Goal: Task Accomplishment & Management: Complete application form

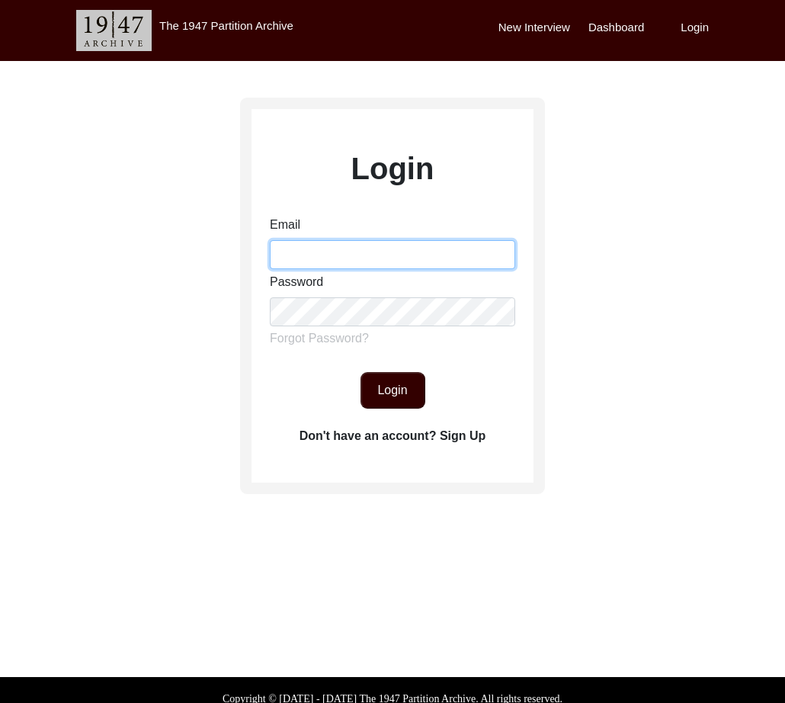
drag, startPoint x: 358, startPoint y: 252, endPoint x: 373, endPoint y: 269, distance: 22.7
click at [358, 252] on input "Email" at bounding box center [392, 254] width 245 height 29
type input "[EMAIL_ADDRESS][DOMAIN_NAME]"
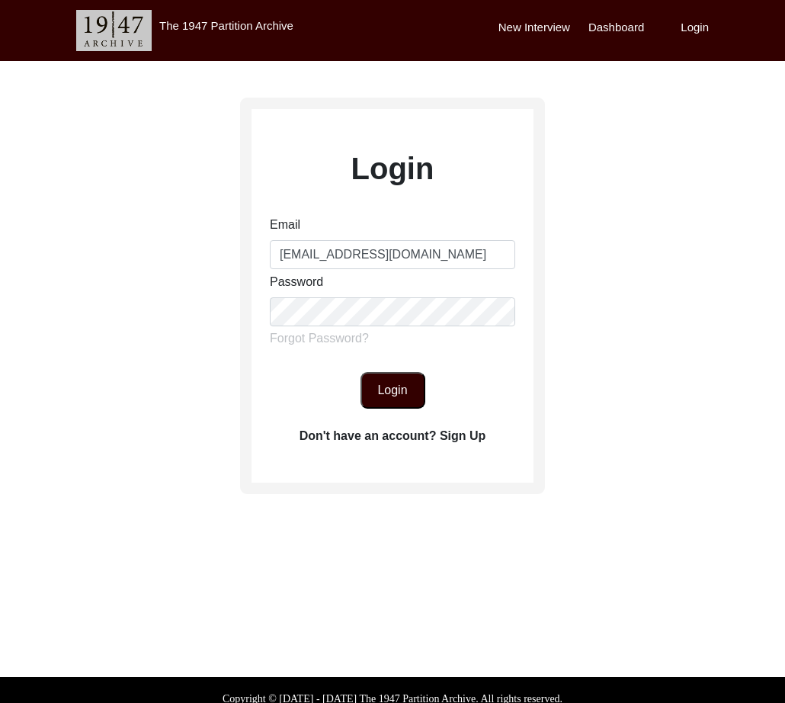
click at [395, 400] on button "Login" at bounding box center [393, 390] width 65 height 37
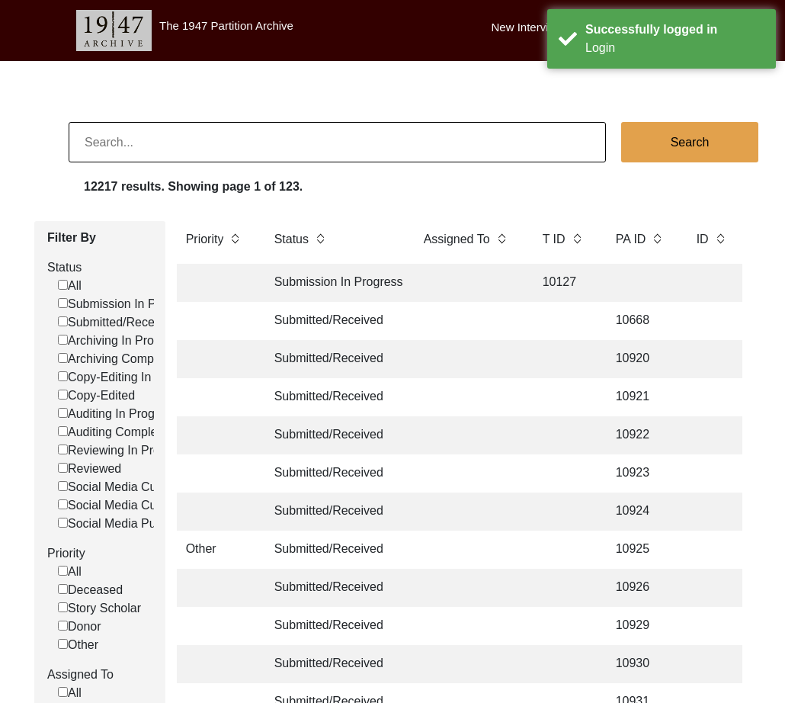
click at [253, 153] on input at bounding box center [337, 142] width 537 height 40
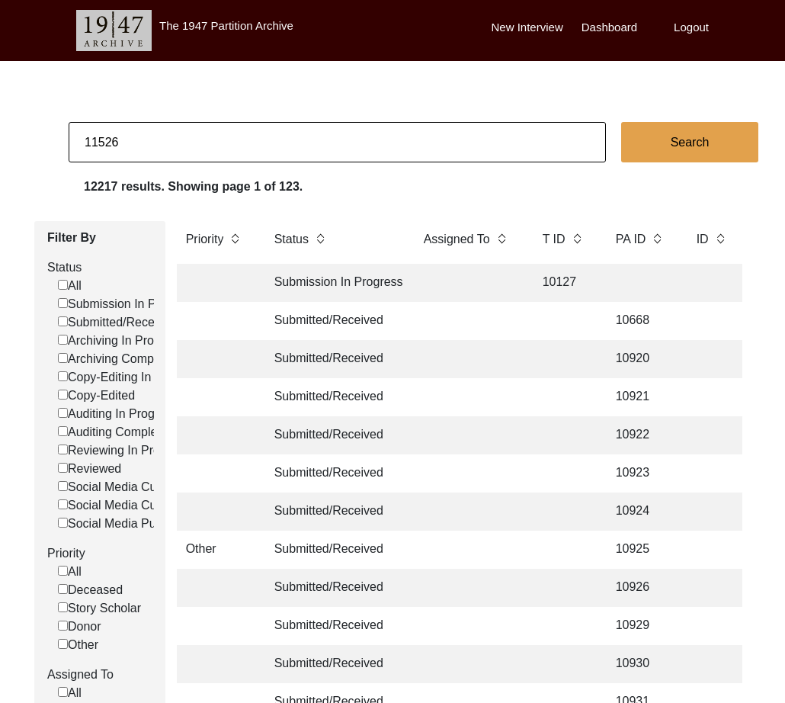
type input "11526"
checkbox input "false"
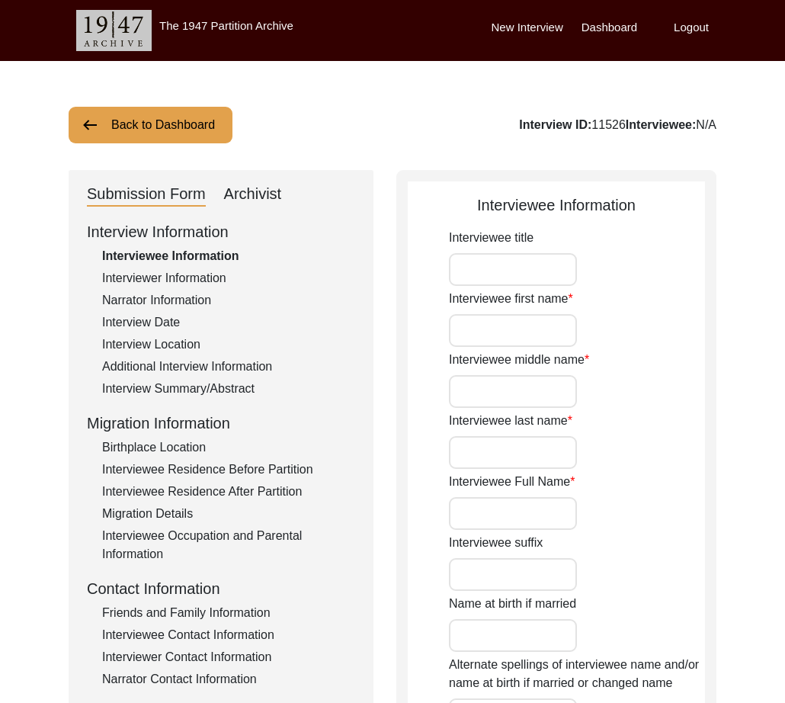
type input "Mr."
type input "[PERSON_NAME]"
type input "N/A"
type input "Amlapuri"
type input "[PERSON_NAME] Amlapuri"
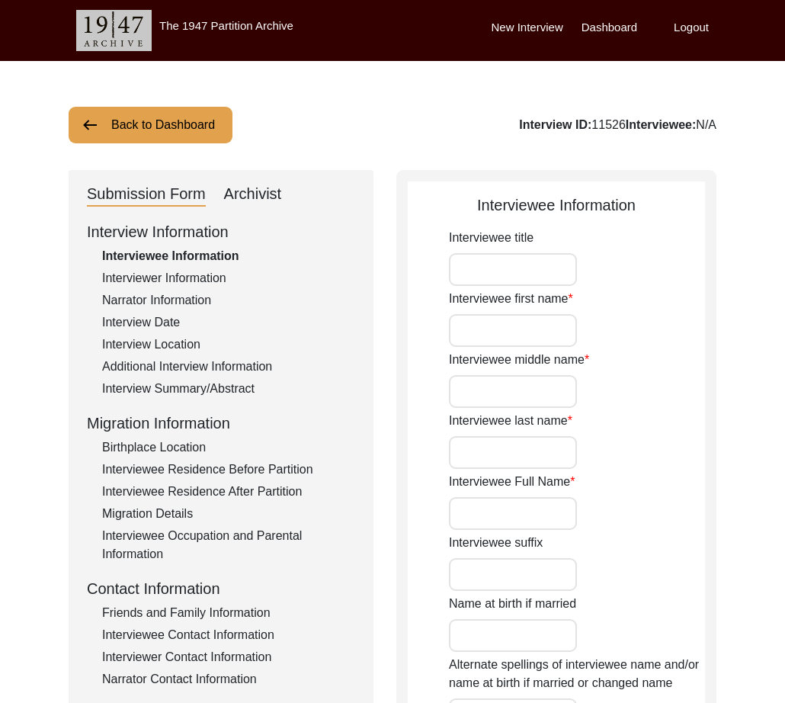
type input "[DATE]"
type input "89"
type input "[DEMOGRAPHIC_DATA]"
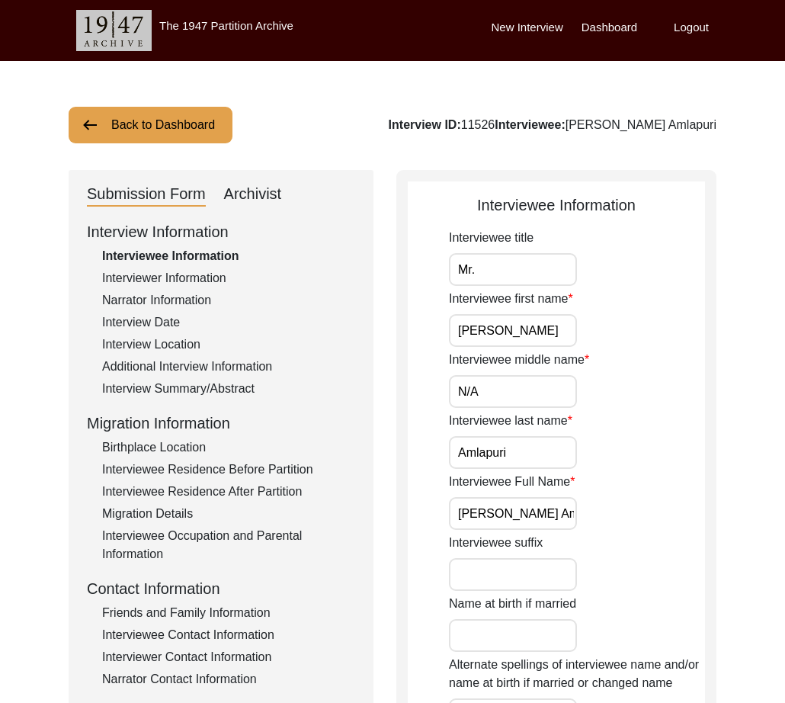
scroll to position [181, 0]
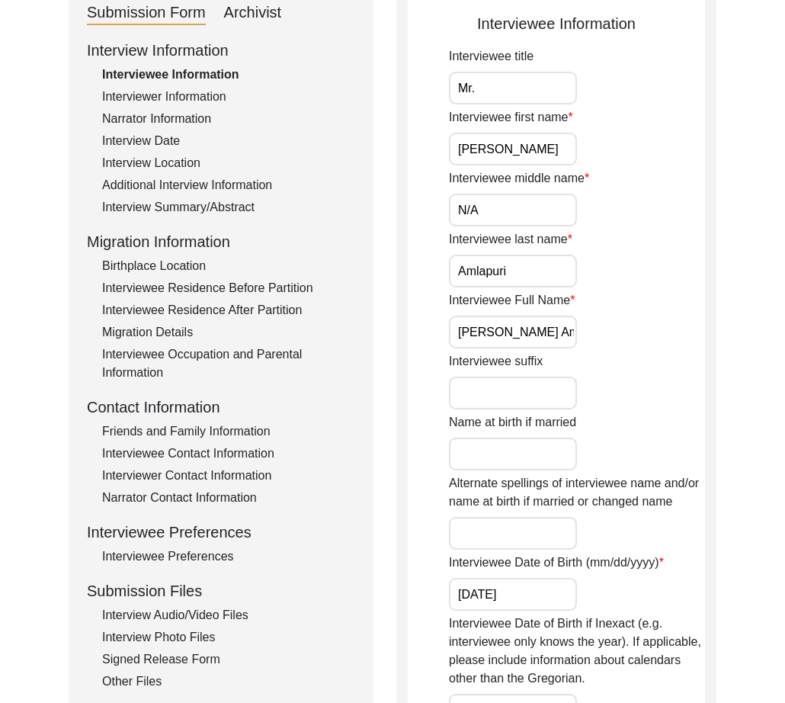
click at [204, 627] on div "Interview Information Interviewee Information Interviewer Information Narrator …" at bounding box center [221, 365] width 268 height 652
click at [202, 619] on div "Interview Audio/Video Files" at bounding box center [228, 615] width 253 height 18
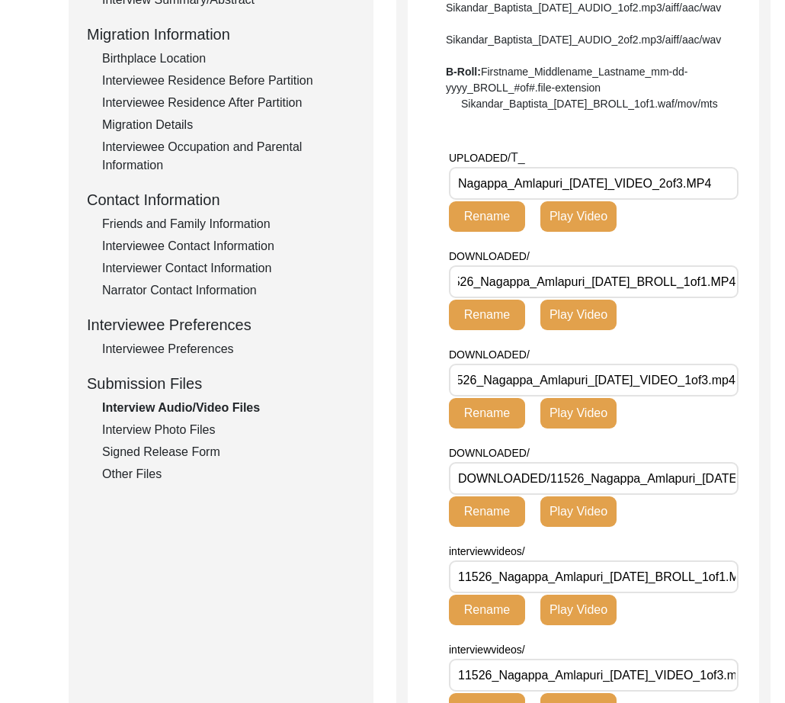
scroll to position [402, 0]
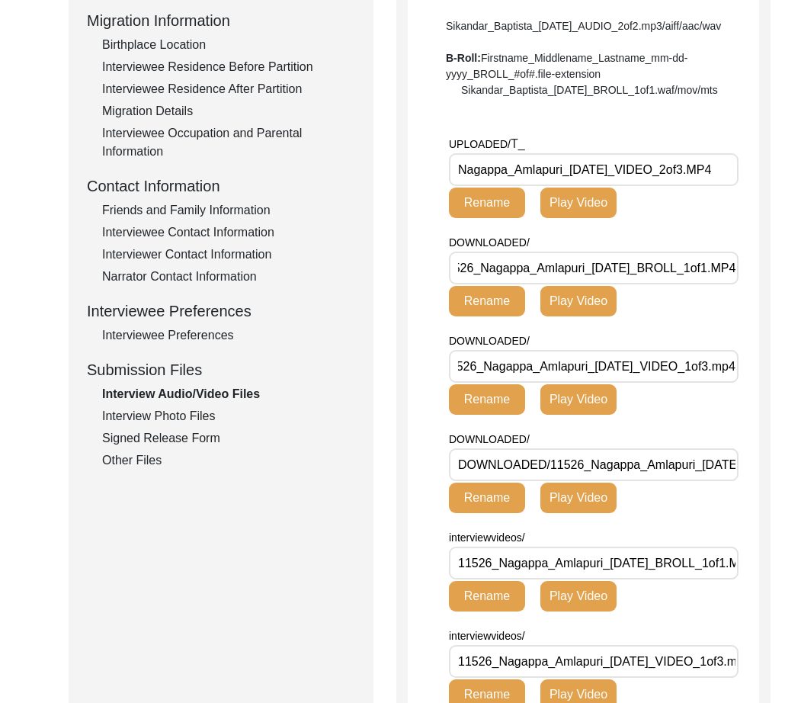
click at [194, 434] on div "Signed Release Form" at bounding box center [228, 438] width 253 height 18
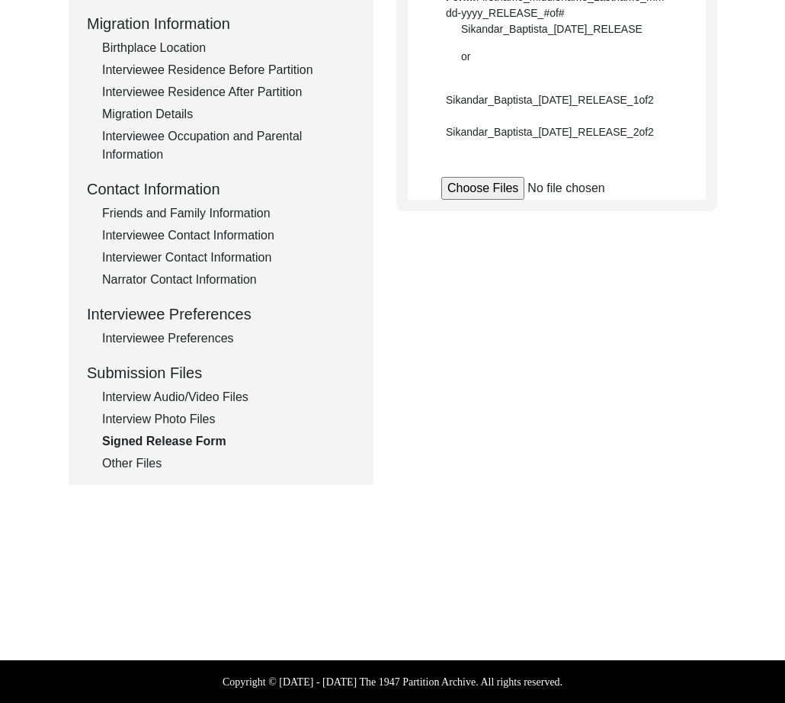
click at [192, 418] on div "Interview Photo Files" at bounding box center [228, 419] width 253 height 18
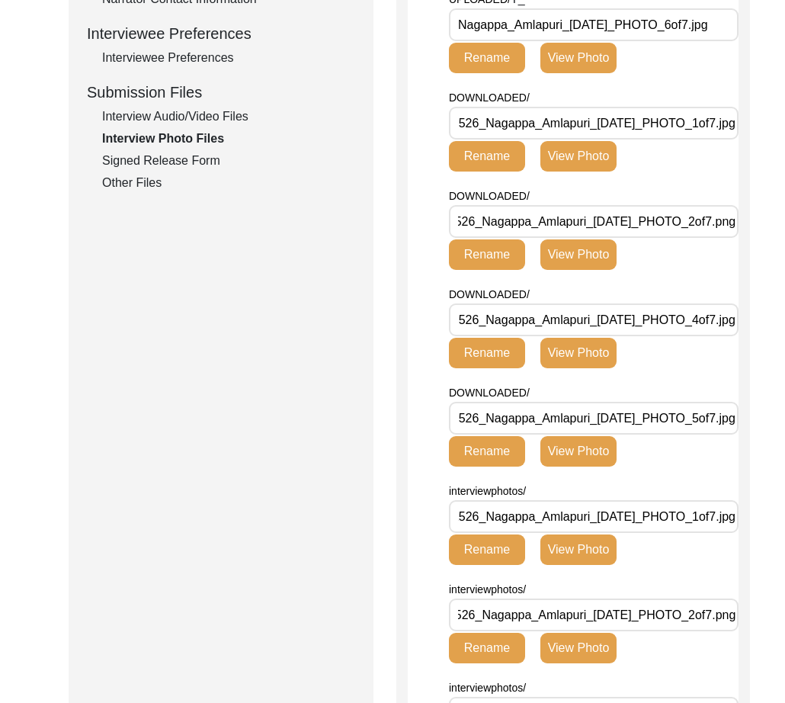
scroll to position [726, 0]
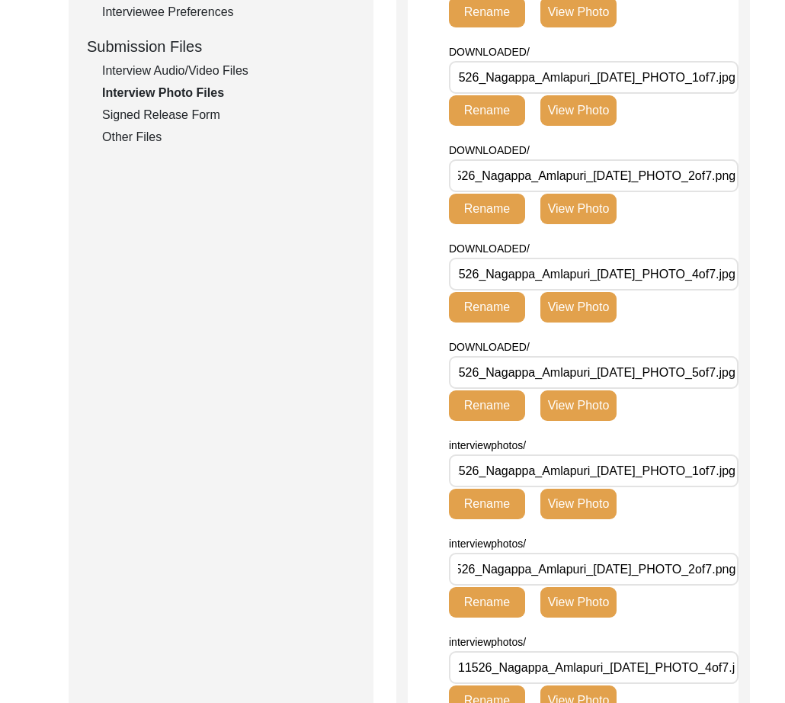
click at [155, 119] on div "Signed Release Form" at bounding box center [228, 115] width 253 height 18
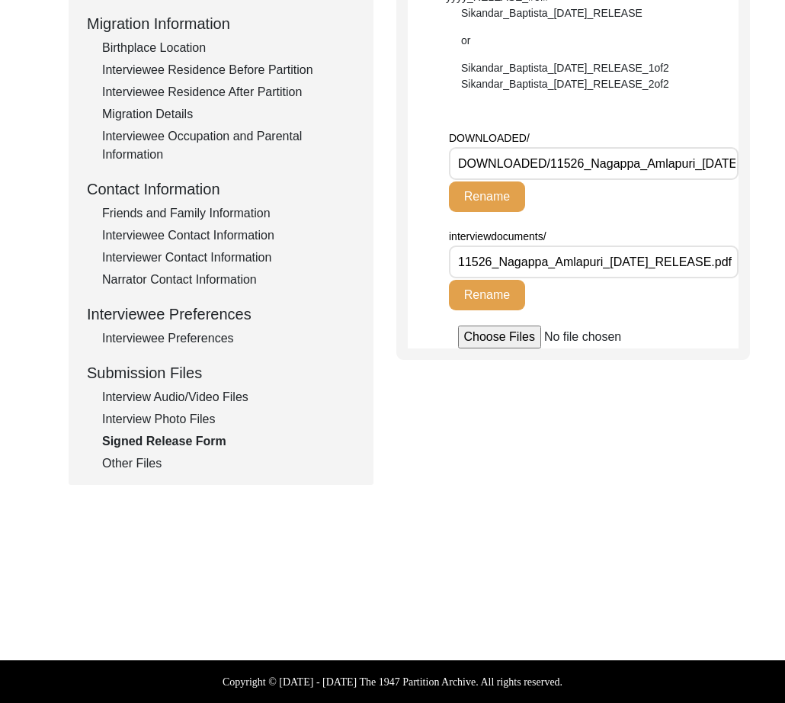
click at [188, 414] on div "Interview Photo Files" at bounding box center [228, 419] width 253 height 18
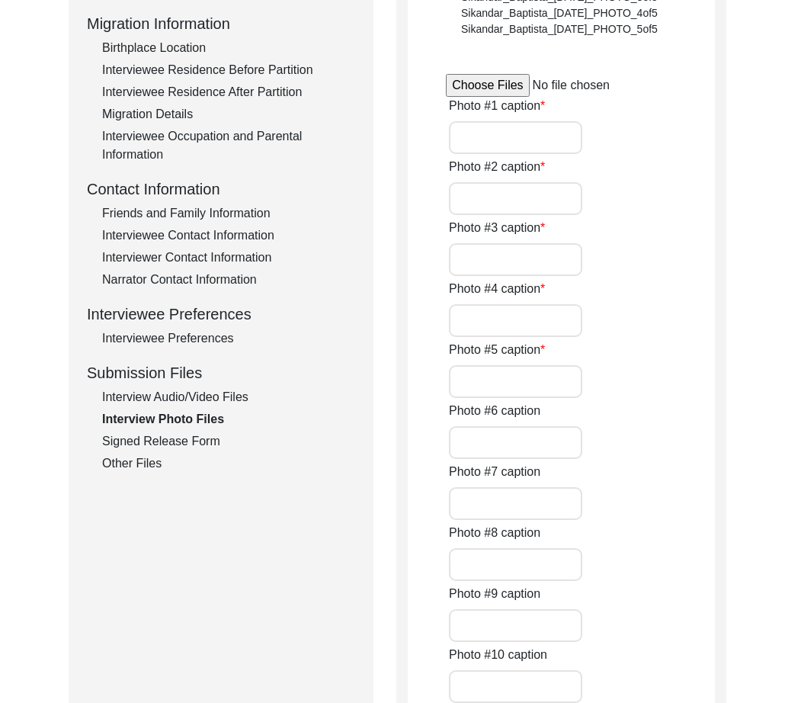
scroll to position [726, 0]
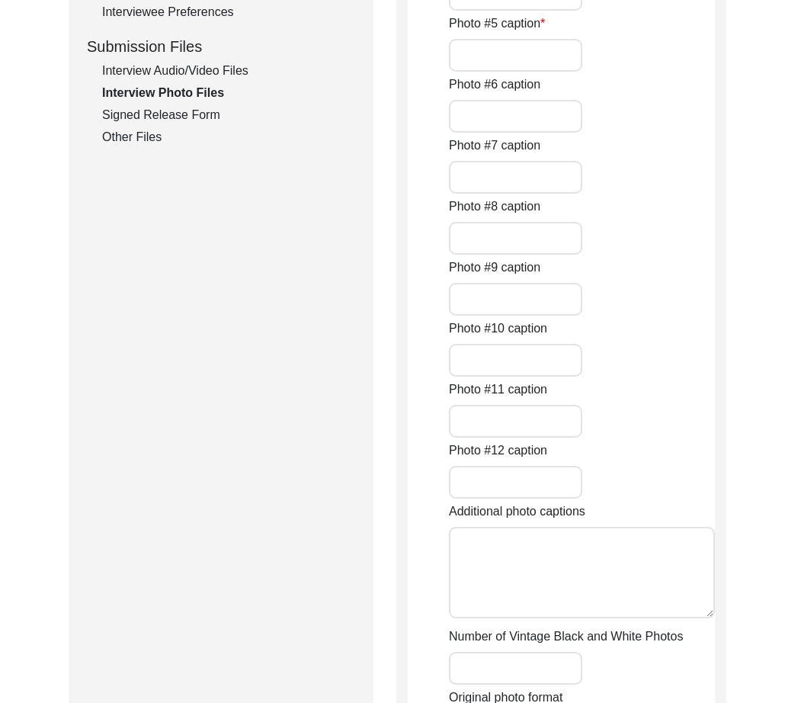
type input "[PERSON_NAME]’s passport photo"
type input "Mr. Amlapuri during the interview"
type input "Mr. Amlapuri"
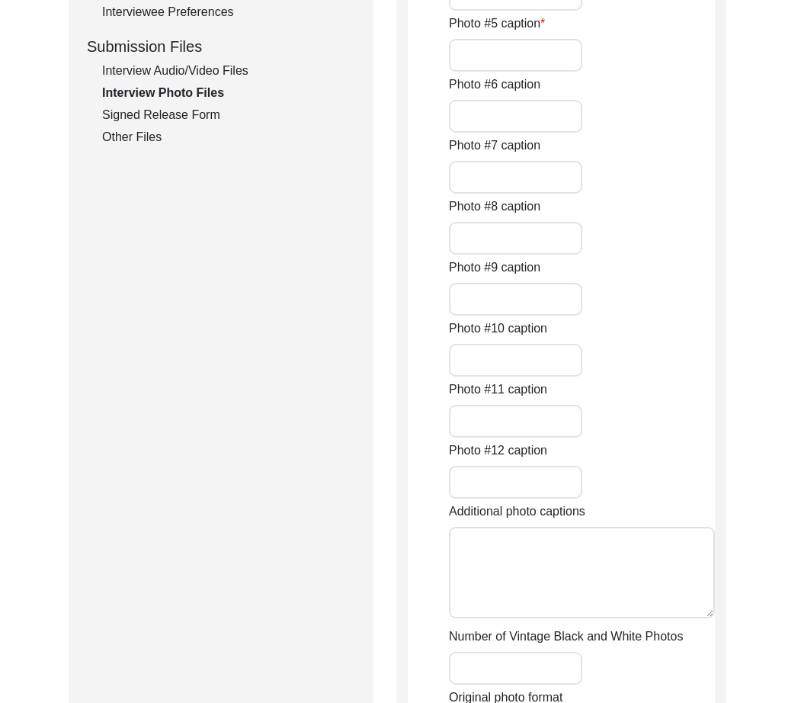
type input "Mr. Amlapuri"
type input "Mr. Amlapuri in traditional attire"
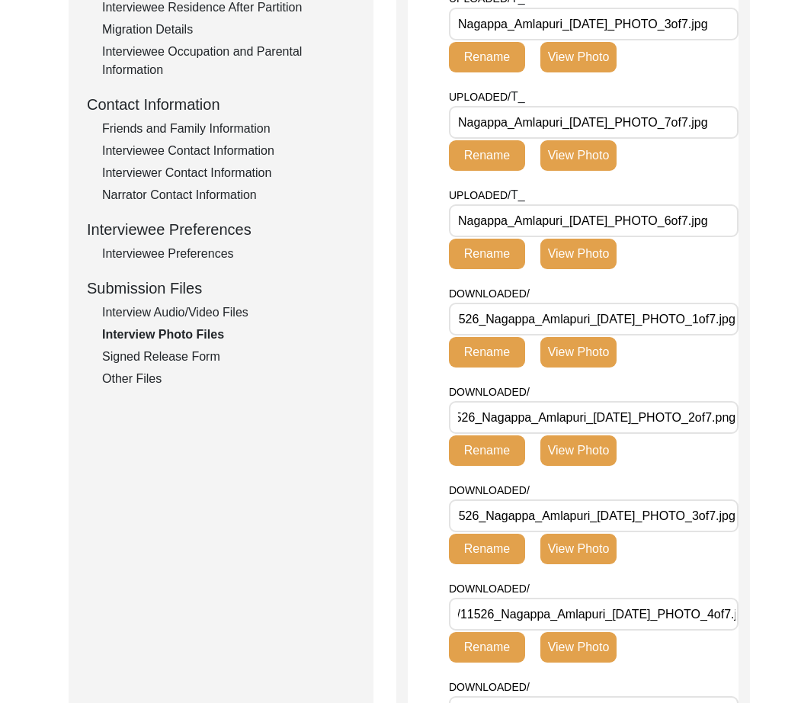
scroll to position [0, 128]
